Goal: Transaction & Acquisition: Purchase product/service

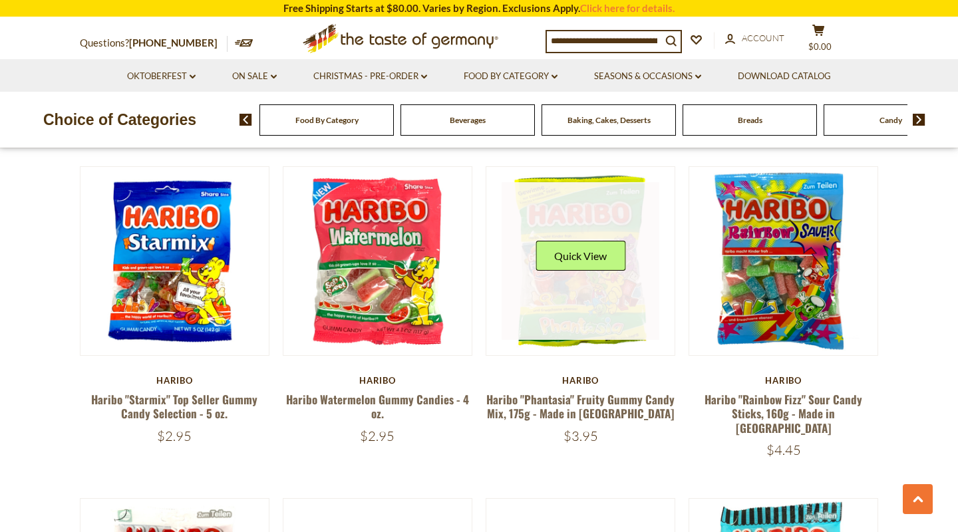
scroll to position [1721, 0]
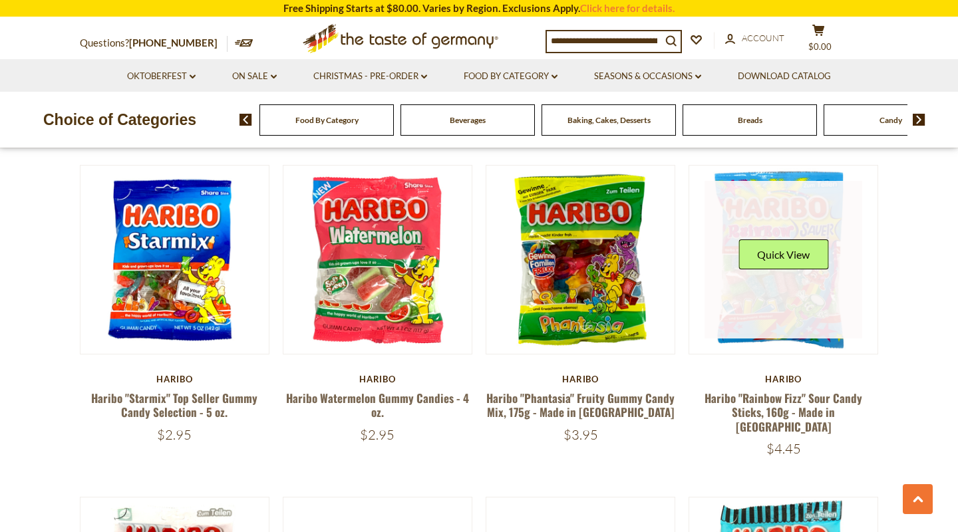
click at [793, 258] on link at bounding box center [784, 260] width 158 height 158
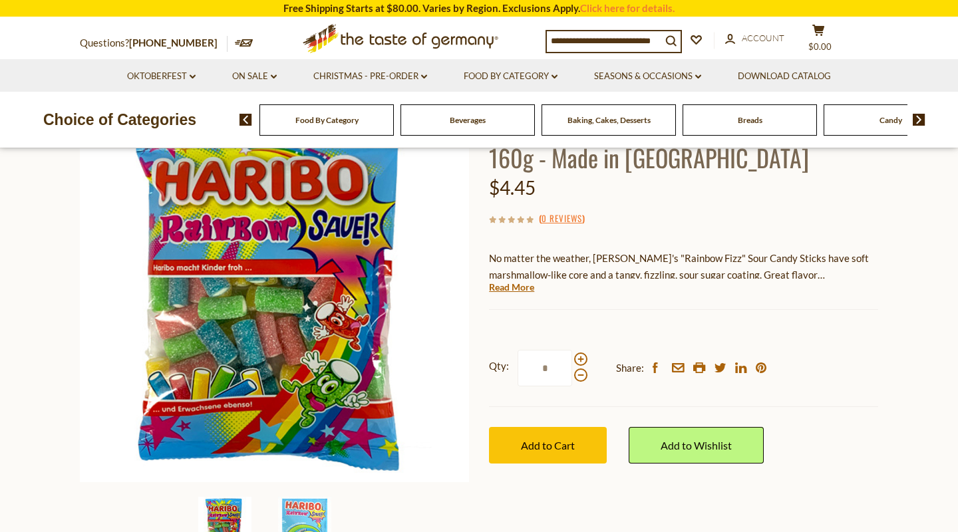
scroll to position [133, 0]
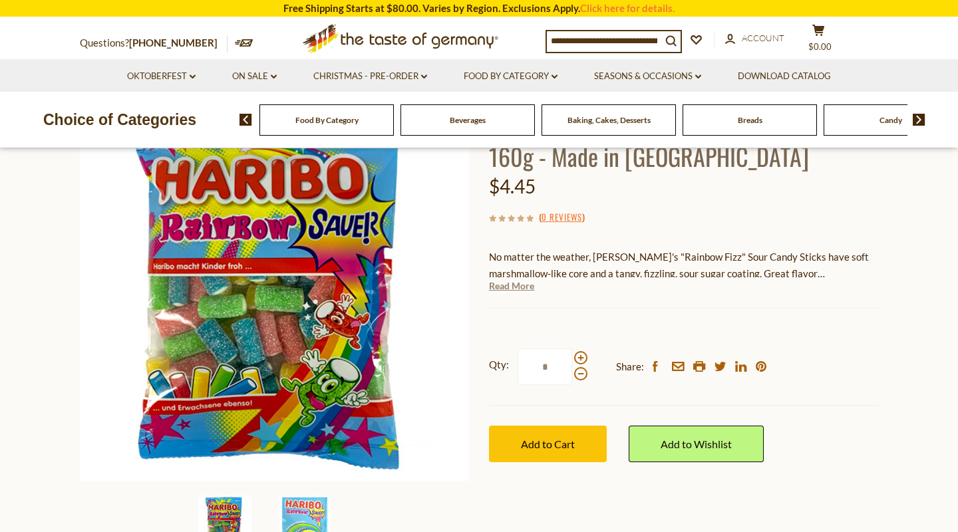
click at [516, 283] on link "Read More" at bounding box center [511, 285] width 45 height 13
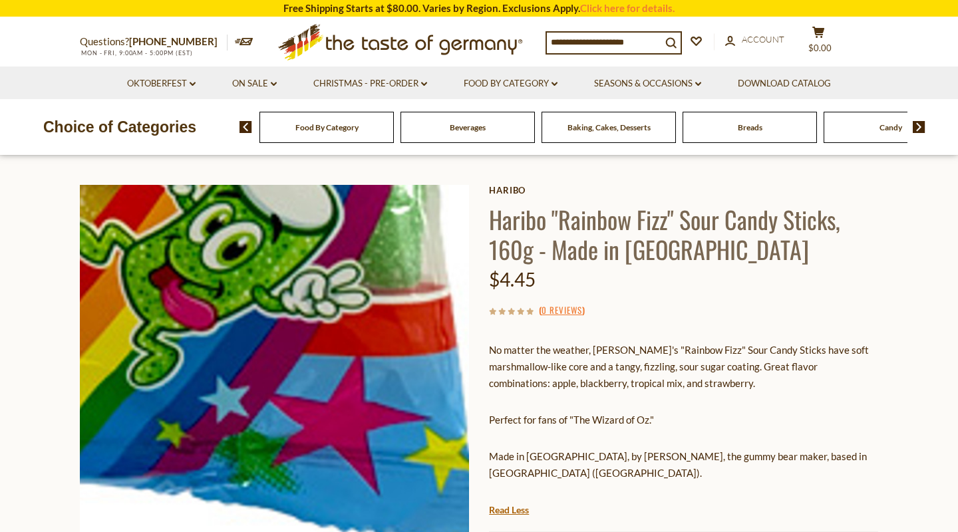
scroll to position [39, 0]
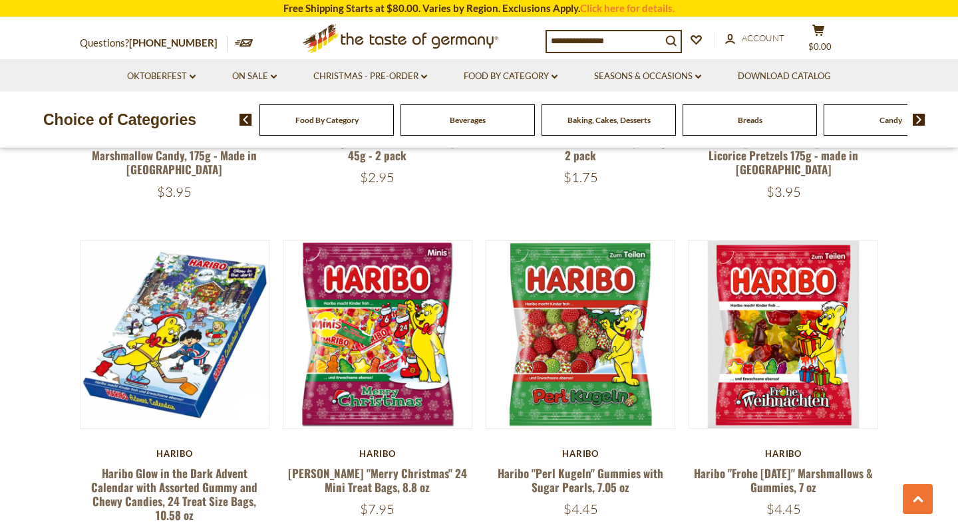
scroll to position [2314, 0]
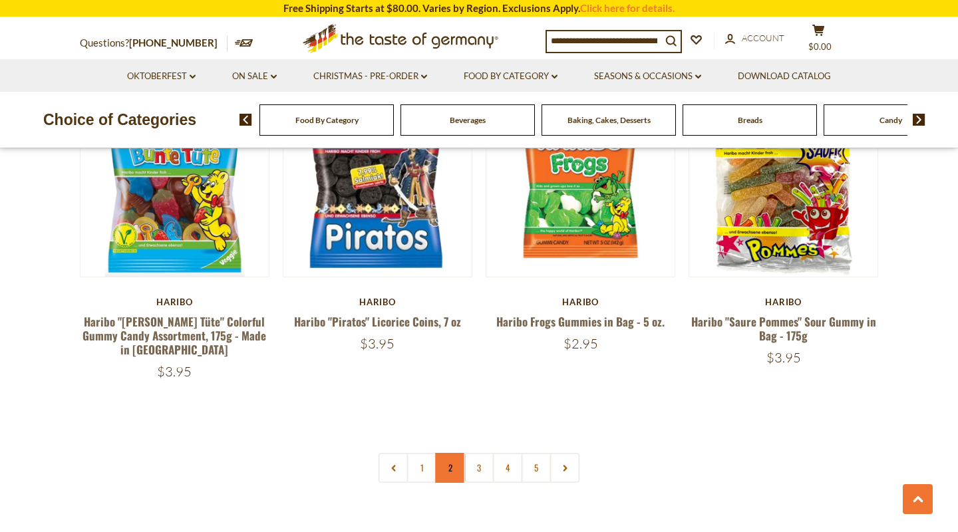
click at [446, 453] on link "2" at bounding box center [451, 468] width 30 height 30
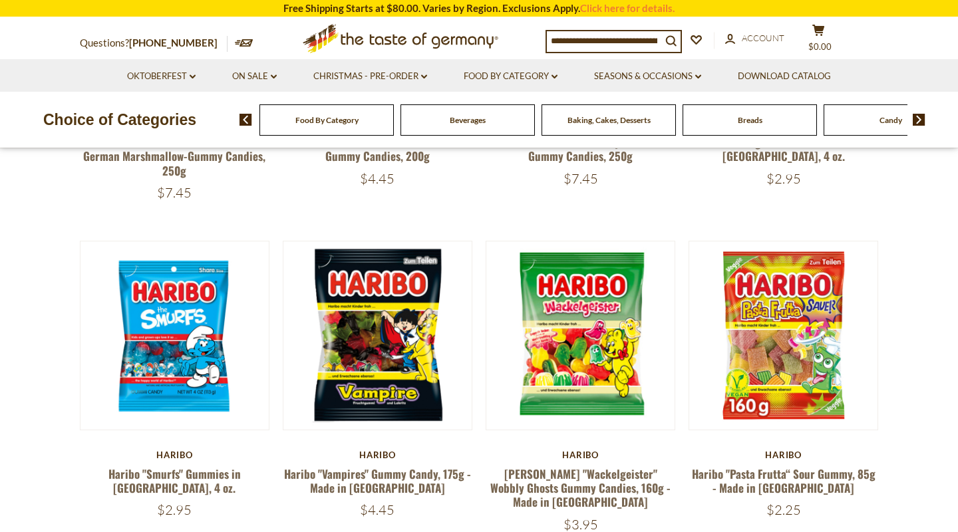
scroll to position [360, 0]
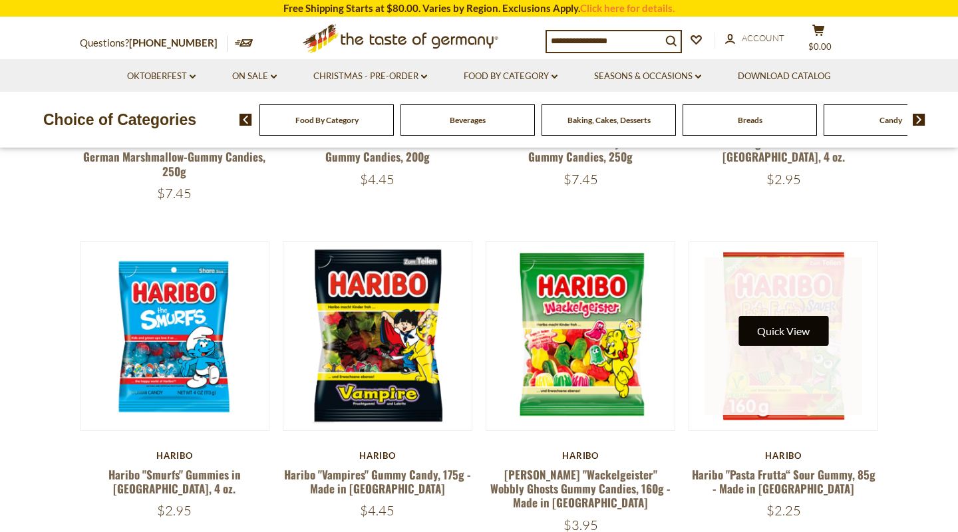
click at [795, 336] on button "Quick View" at bounding box center [784, 331] width 90 height 30
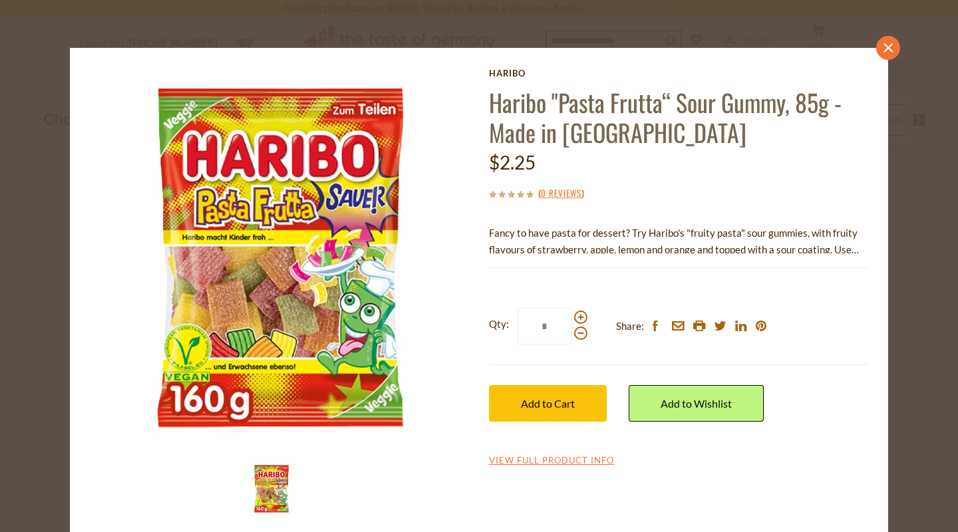
click at [888, 51] on icon "close" at bounding box center [889, 48] width 10 height 10
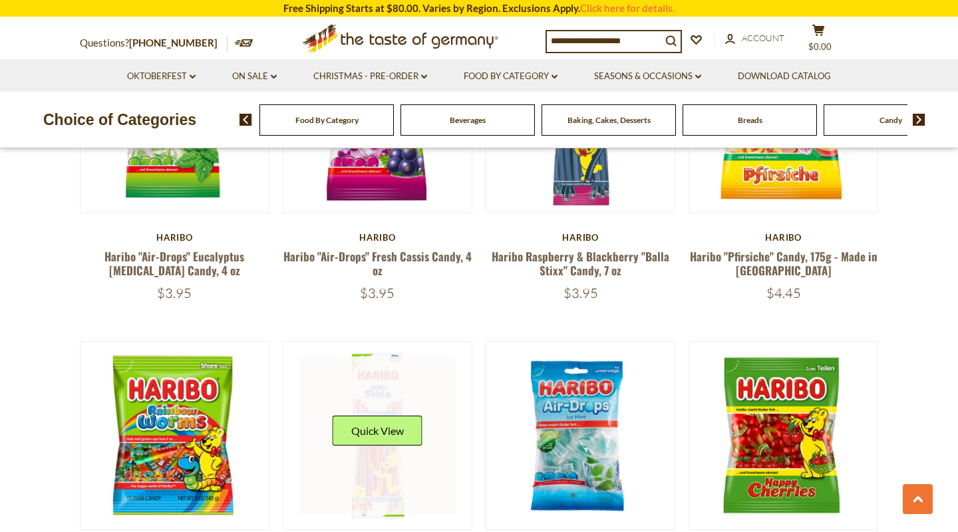
scroll to position [1571, 0]
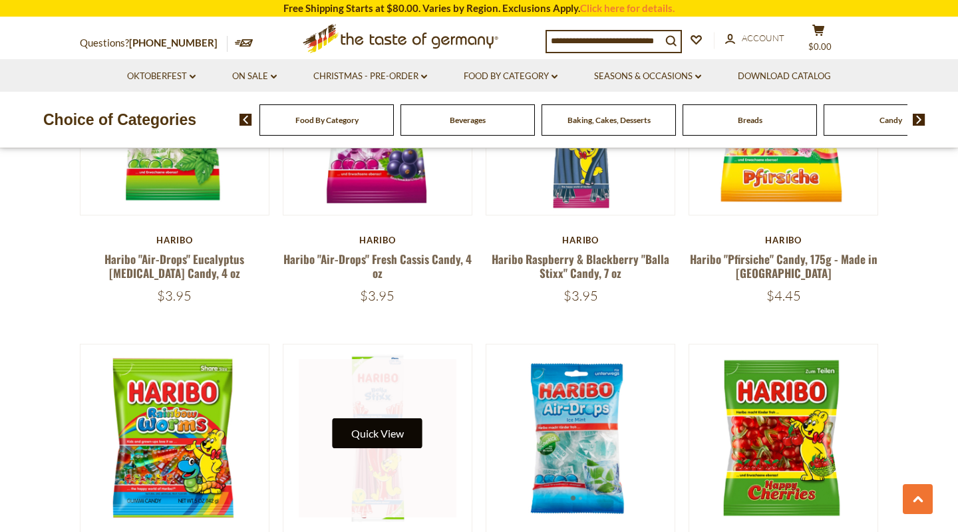
click at [362, 419] on button "Quick View" at bounding box center [378, 434] width 90 height 30
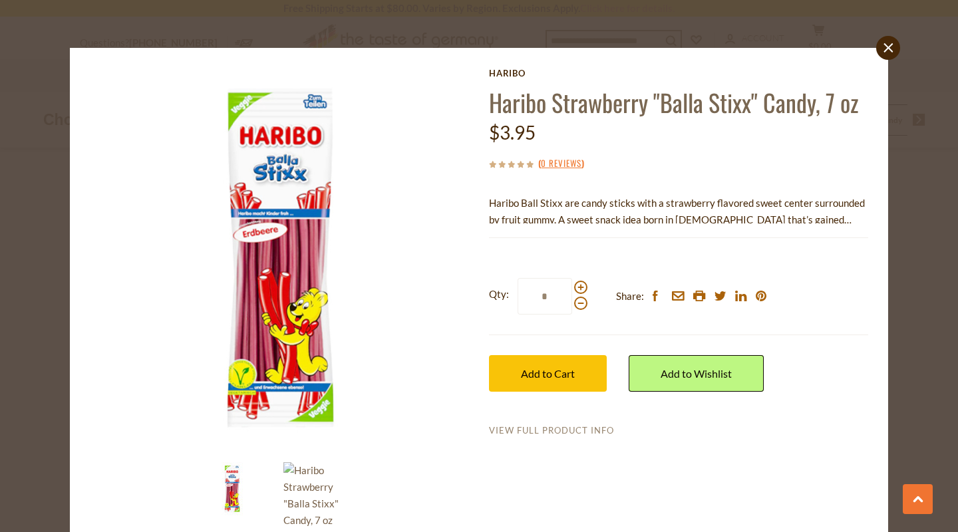
click at [545, 425] on link "View Full Product Info" at bounding box center [551, 431] width 125 height 12
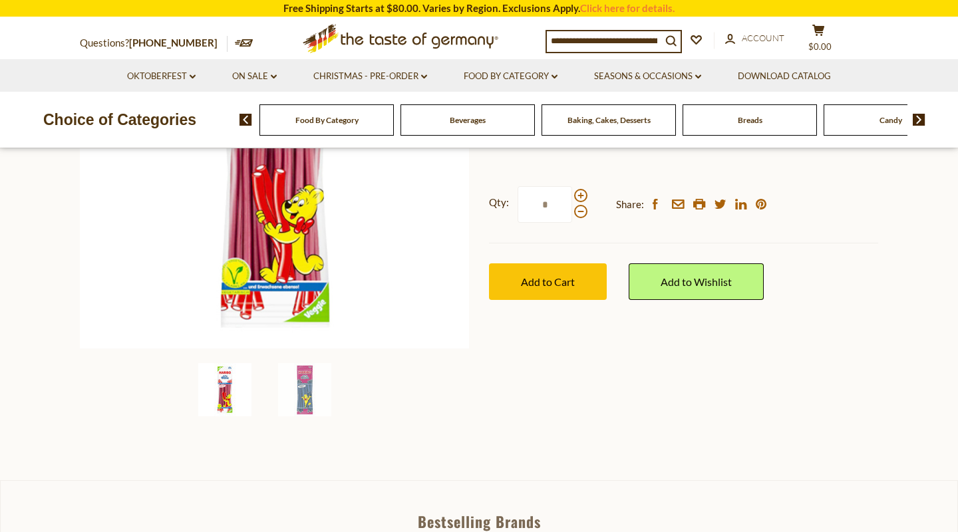
scroll to position [273, 0]
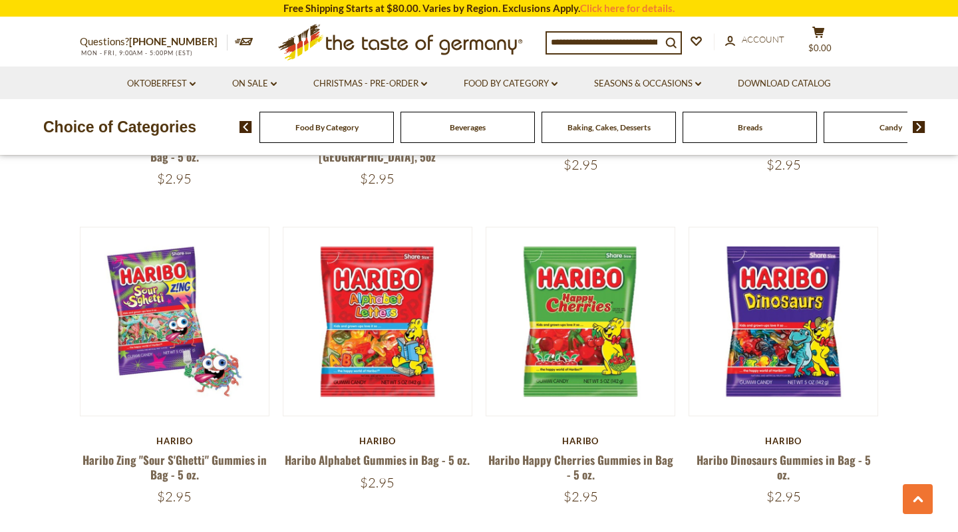
click at [343, 124] on span "Food By Category" at bounding box center [326, 127] width 63 height 10
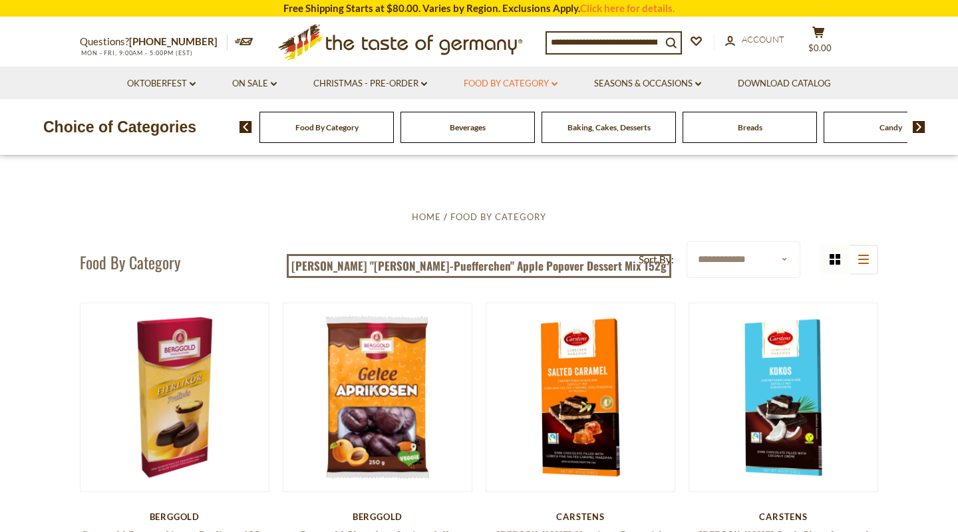
click at [520, 86] on link "Food By Category dropdown_arrow" at bounding box center [511, 84] width 94 height 15
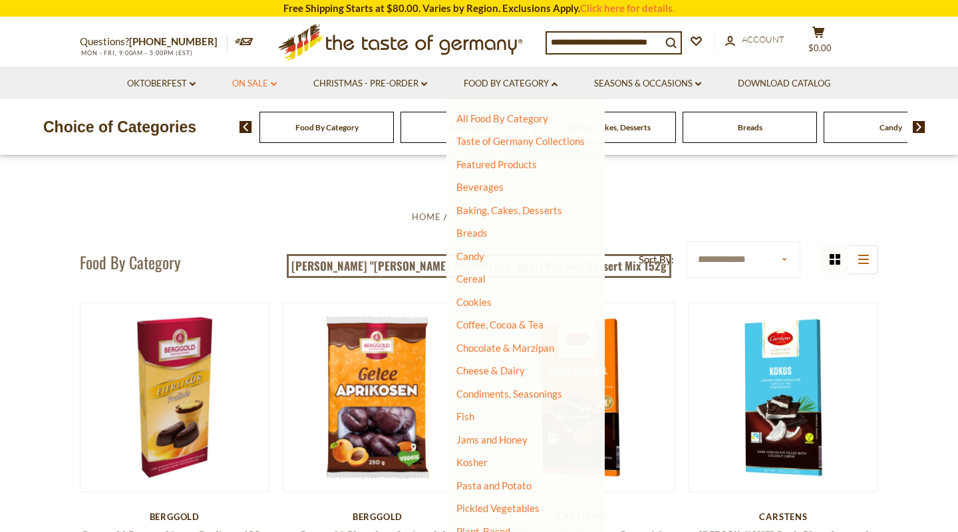
click at [271, 81] on link "On Sale dropdown_arrow" at bounding box center [254, 84] width 45 height 15
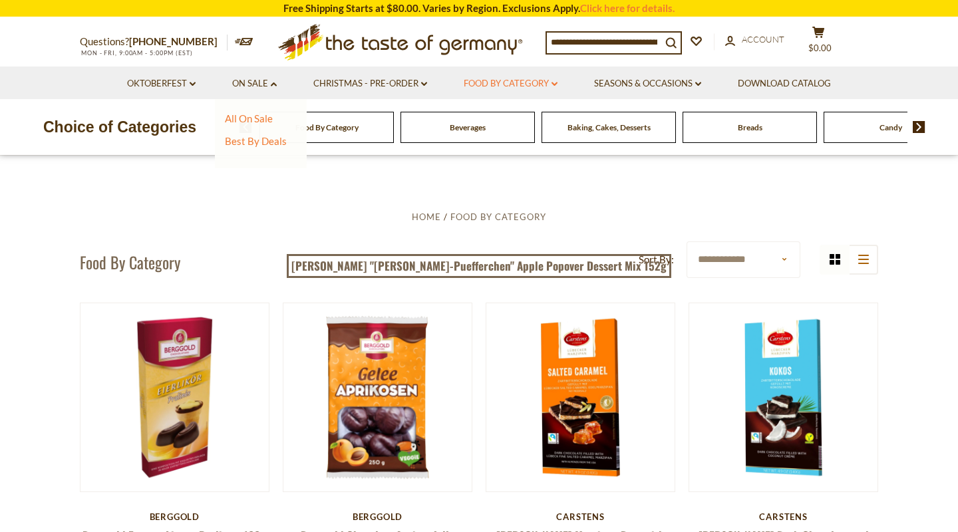
click at [539, 80] on link "Food By Category dropdown_arrow" at bounding box center [511, 84] width 94 height 15
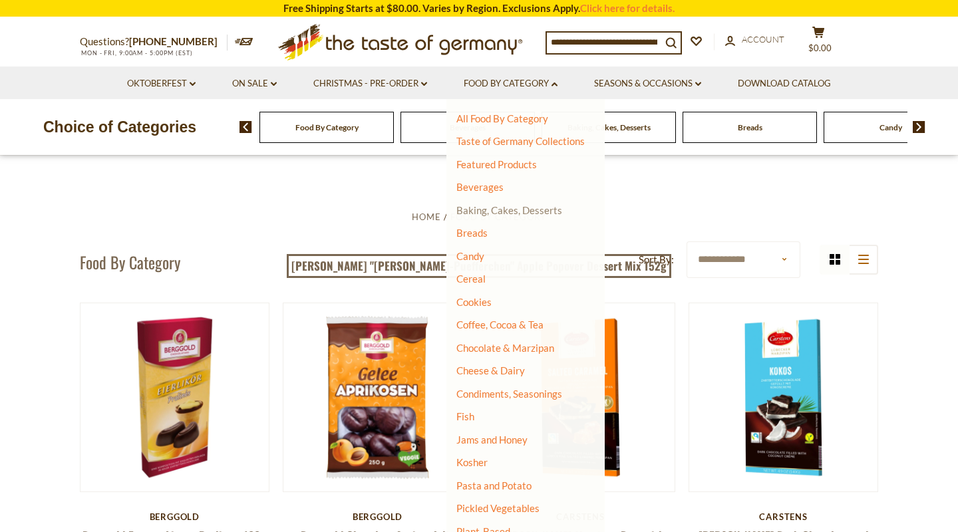
scroll to position [3, 0]
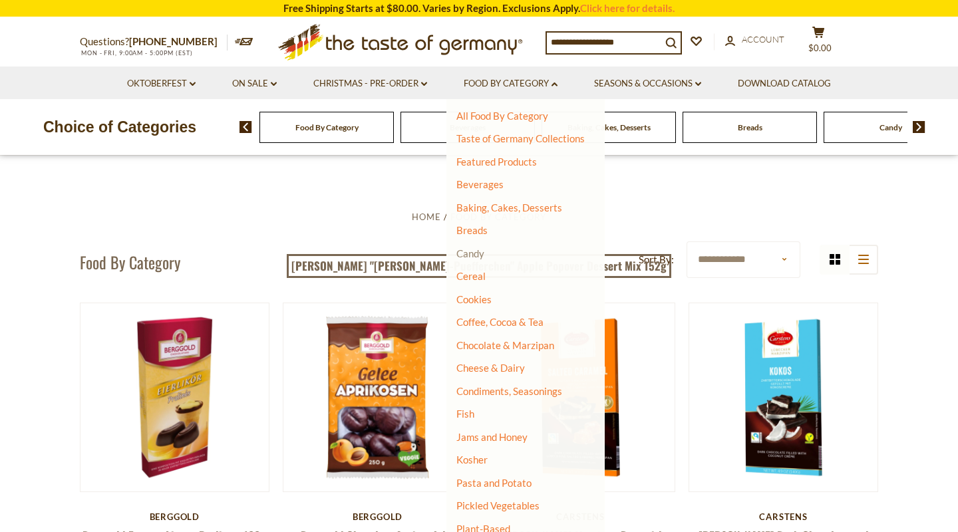
click at [470, 256] on link "Candy" at bounding box center [470, 254] width 28 height 12
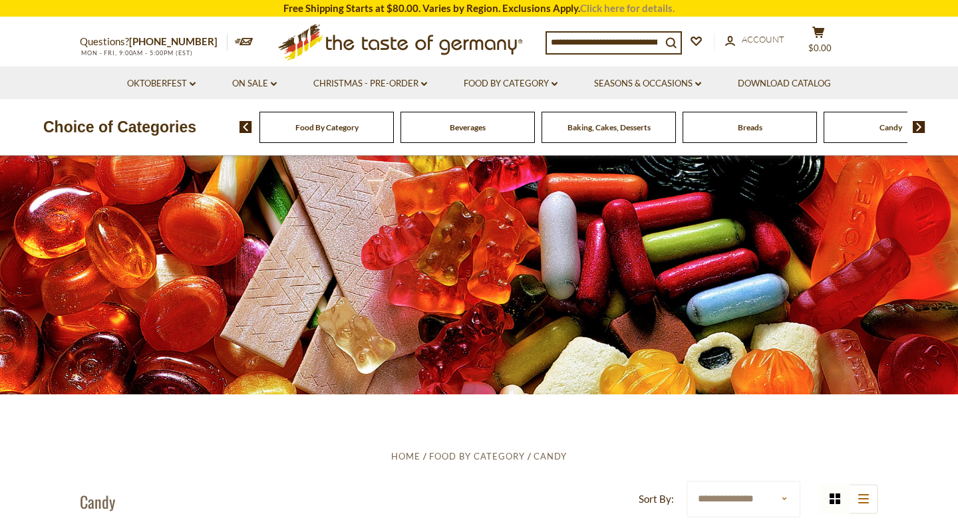
click at [604, 4] on link "Click here for details." at bounding box center [627, 8] width 94 height 12
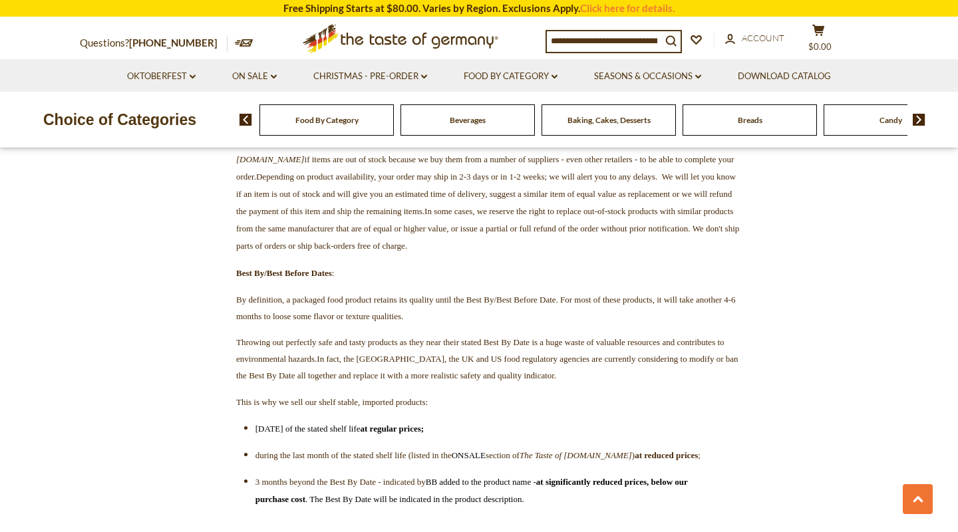
scroll to position [1998, 0]
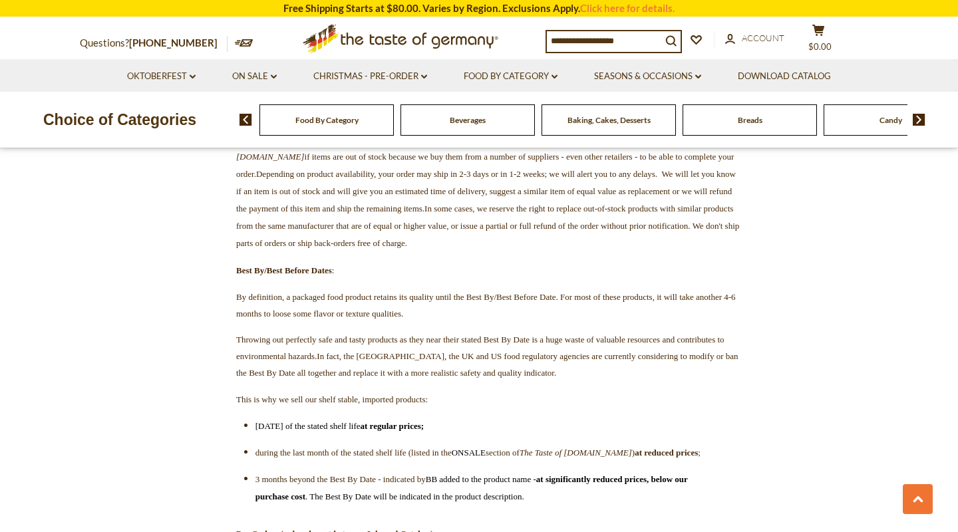
click at [473, 351] on span "In fact, the [GEOGRAPHIC_DATA], the UK and US food regulatory agencies are curr…" at bounding box center [487, 364] width 502 height 27
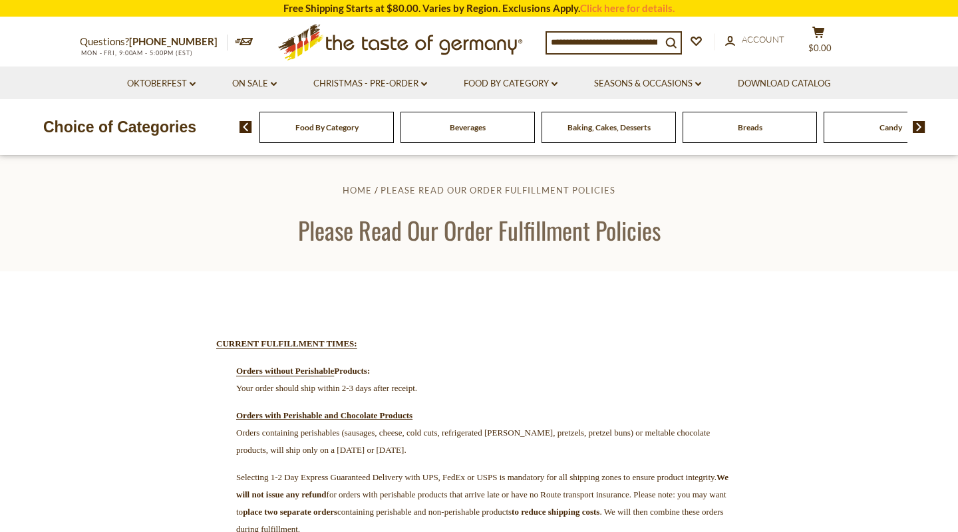
scroll to position [0, 0]
click at [531, 82] on link "Food By Category dropdown_arrow" at bounding box center [511, 84] width 94 height 15
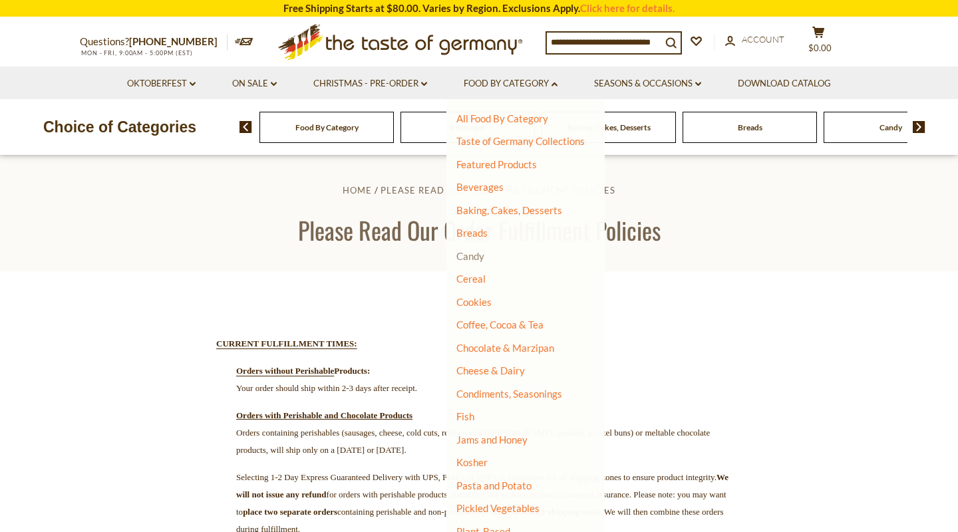
click at [468, 253] on link "Candy" at bounding box center [470, 256] width 28 height 12
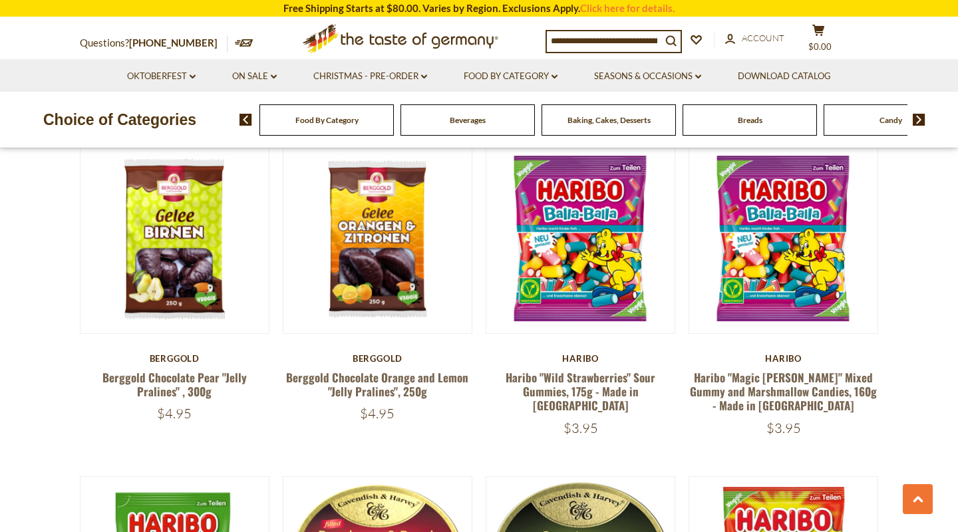
scroll to position [731, 0]
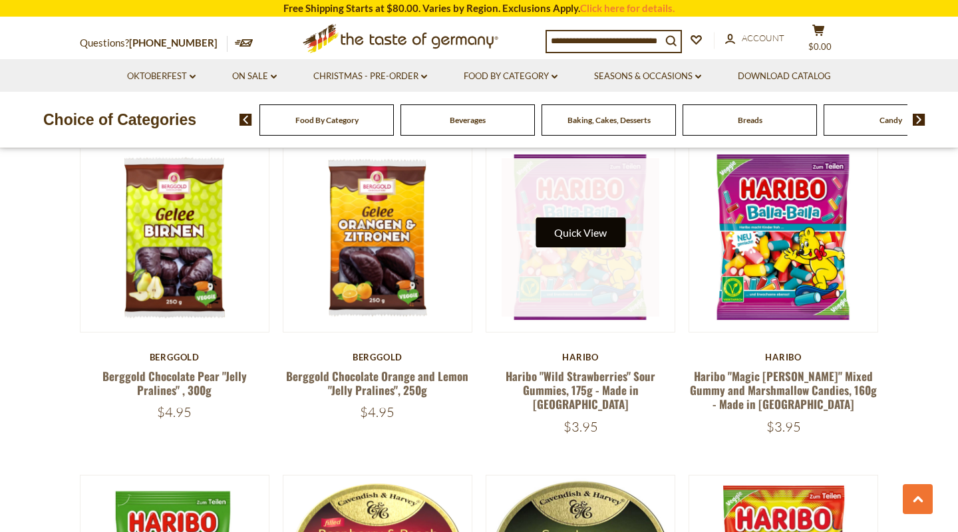
click at [568, 218] on button "Quick View" at bounding box center [581, 233] width 90 height 30
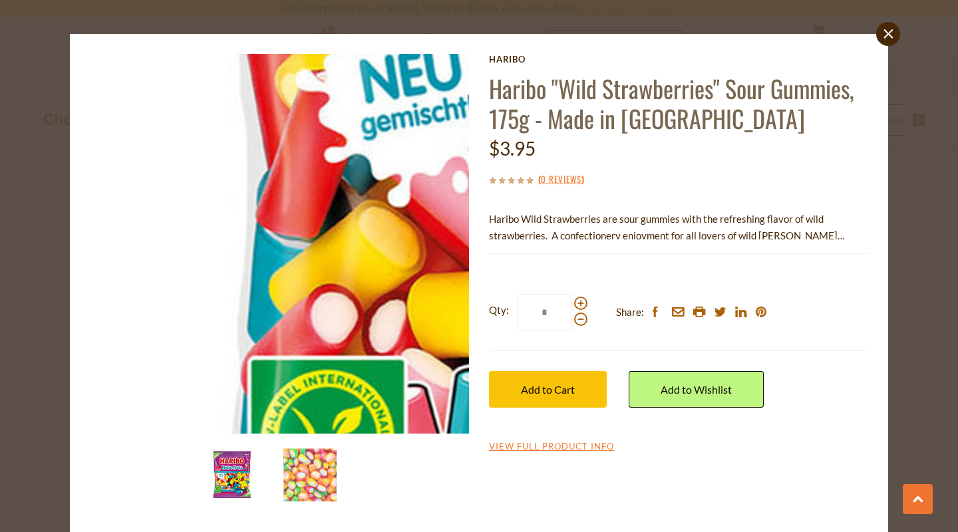
scroll to position [15, 0]
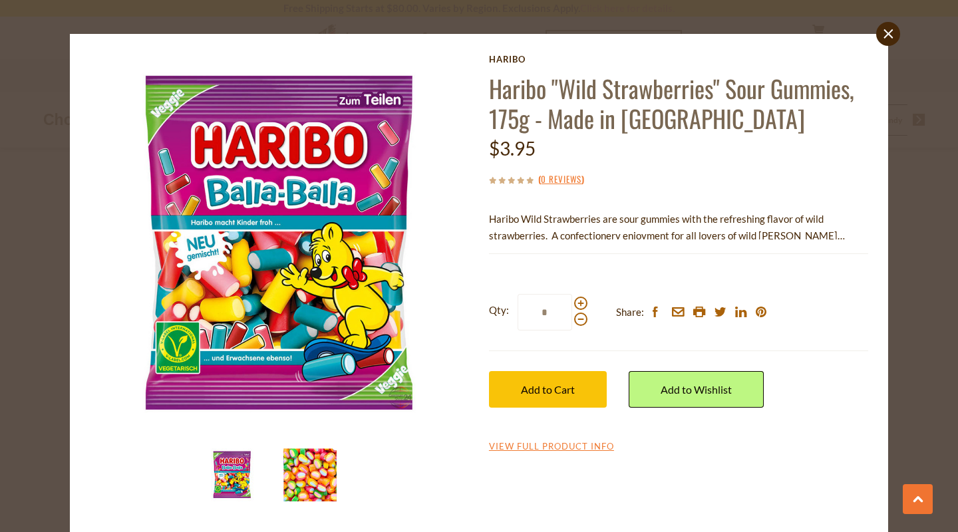
click at [301, 472] on img at bounding box center [309, 475] width 53 height 53
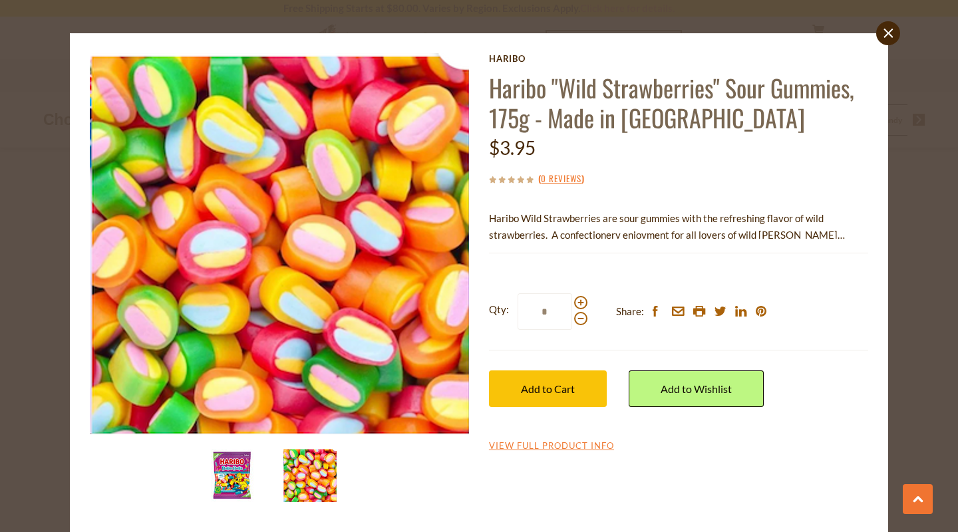
click at [250, 465] on img at bounding box center [232, 475] width 53 height 53
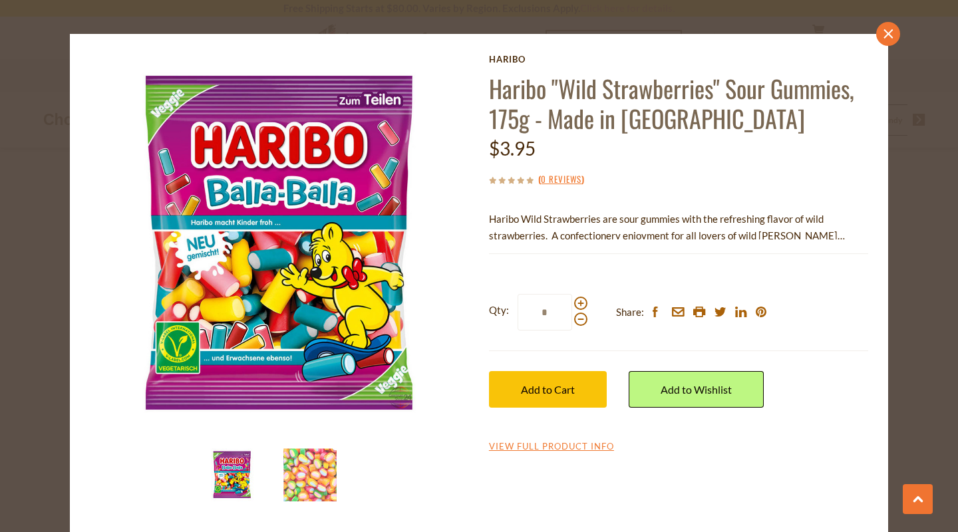
click at [892, 31] on icon "close" at bounding box center [889, 34] width 10 height 10
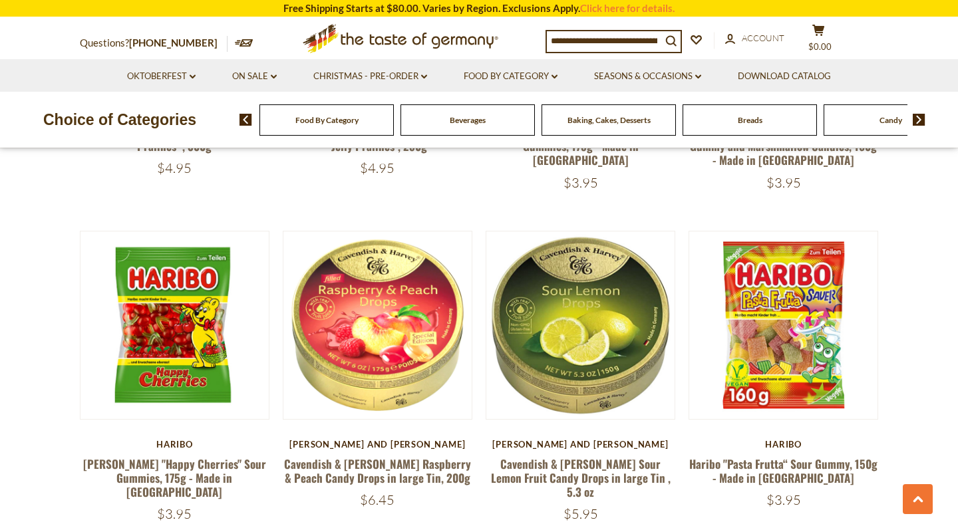
scroll to position [985, 0]
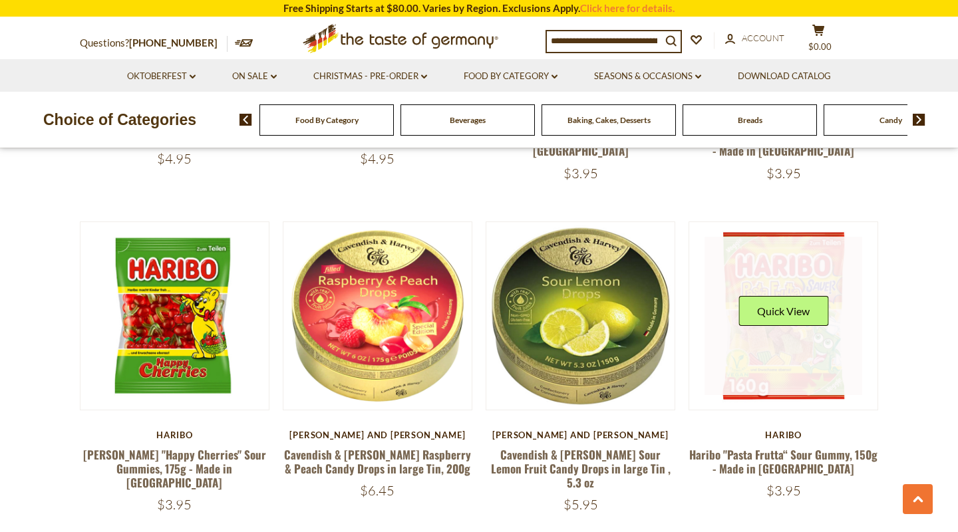
click at [809, 301] on button "Quick View" at bounding box center [784, 311] width 90 height 30
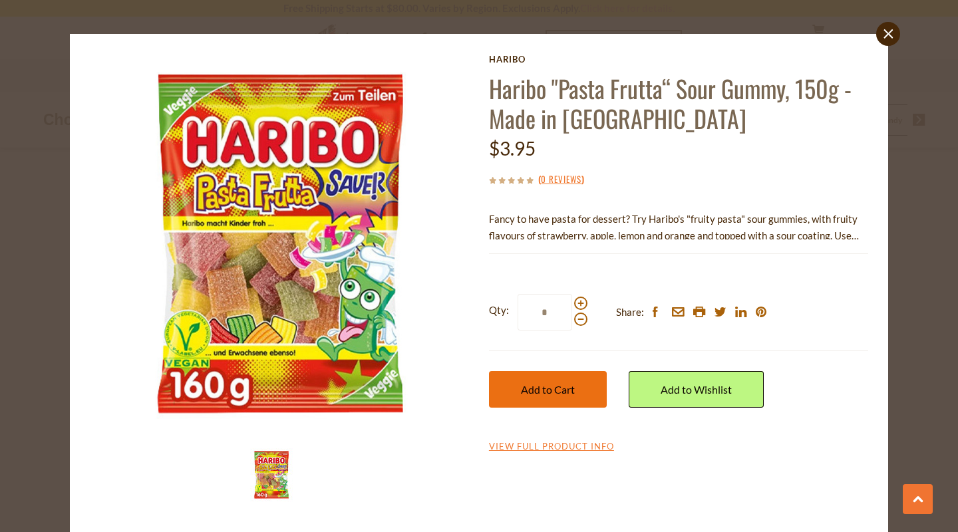
scroll to position [14, 0]
click at [553, 443] on link "View Full Product Info" at bounding box center [551, 447] width 125 height 12
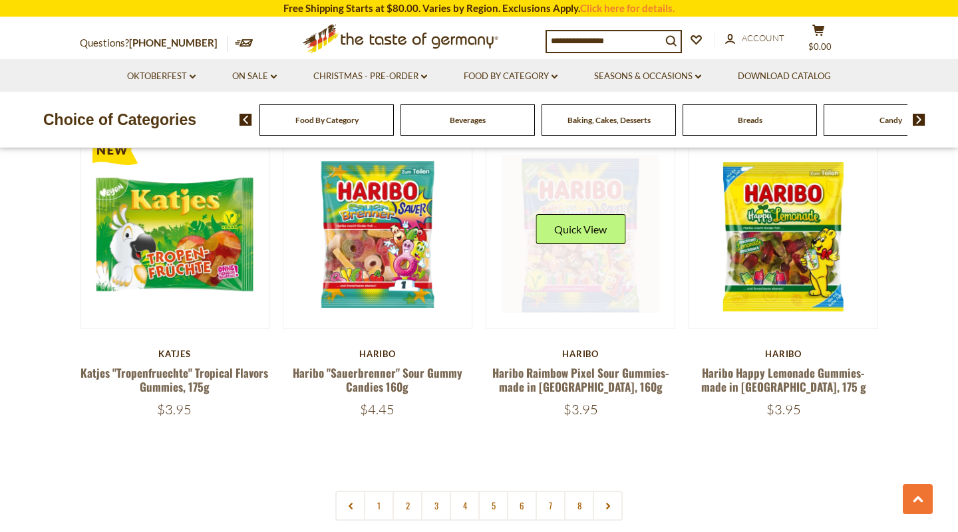
scroll to position [3060, 0]
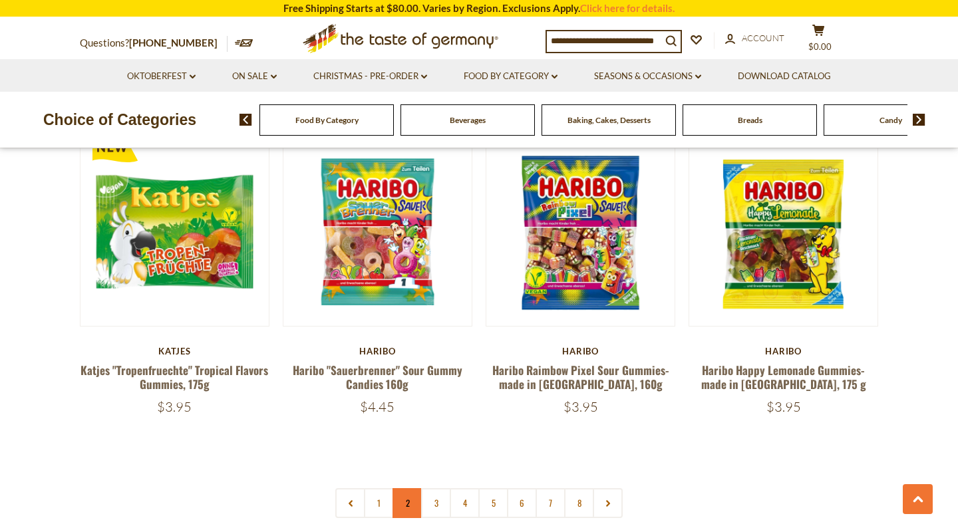
click at [410, 488] on link "2" at bounding box center [408, 503] width 30 height 30
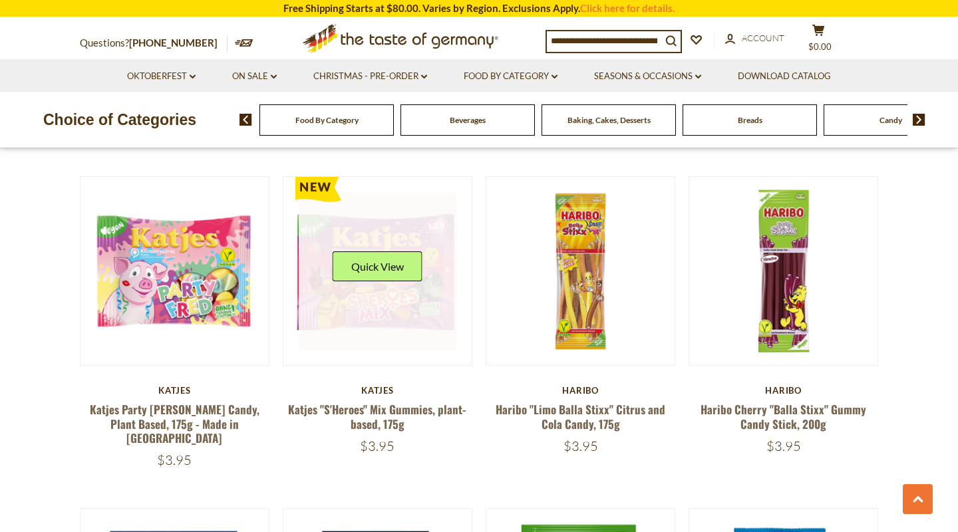
scroll to position [1672, 0]
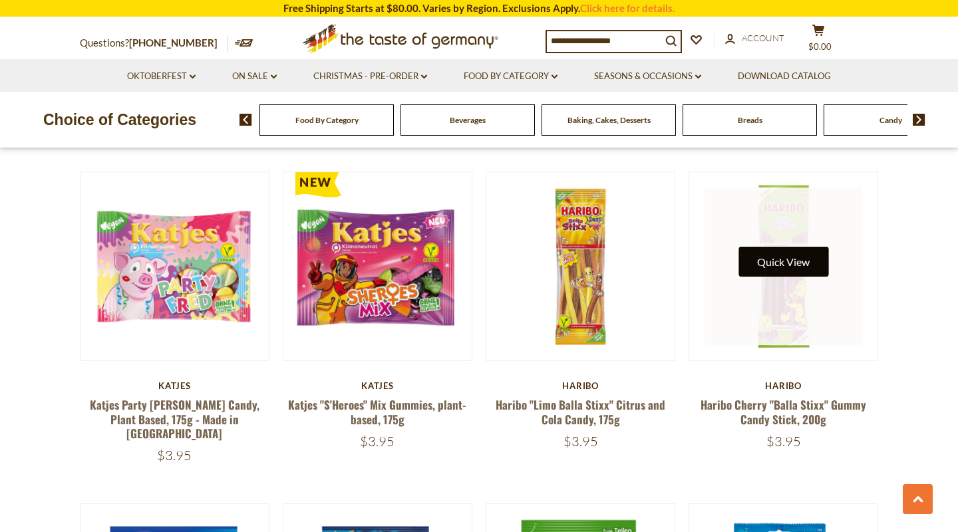
click at [778, 268] on button "Quick View" at bounding box center [784, 262] width 90 height 30
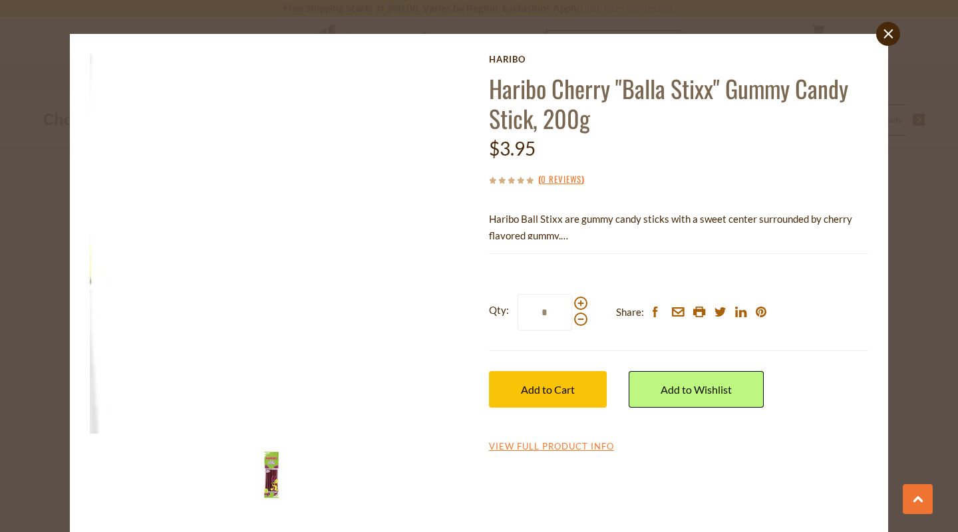
scroll to position [14, 0]
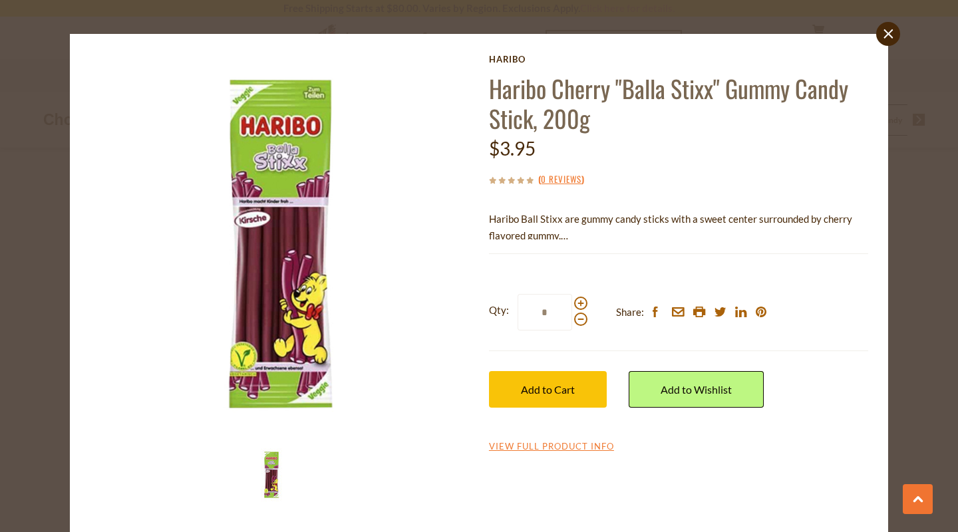
click at [568, 439] on div "Haribo Haribo Cherry "Balla Stixx" Gummy Candy Stick, 200g $3.95 ( 0 Reviews ) …" at bounding box center [678, 254] width 379 height 401
click at [568, 448] on link "View Full Product Info" at bounding box center [551, 447] width 125 height 12
